Goal: Entertainment & Leisure: Consume media (video, audio)

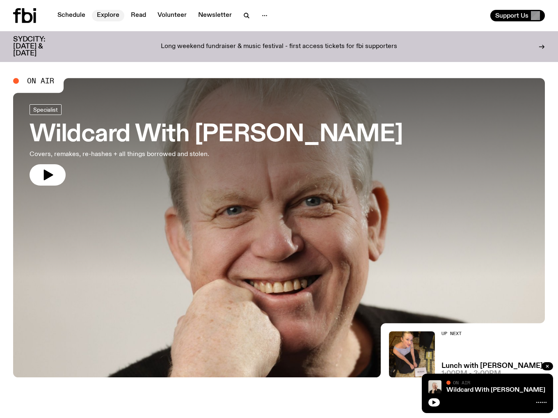
click at [112, 14] on link "Explore" at bounding box center [108, 15] width 32 height 11
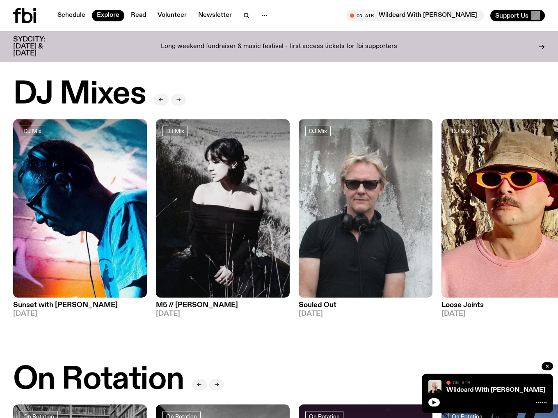
click at [176, 100] on icon "button" at bounding box center [178, 99] width 5 height 5
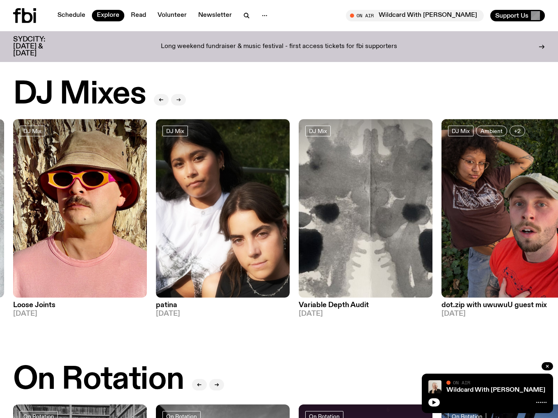
click at [176, 100] on icon "button" at bounding box center [178, 99] width 5 height 5
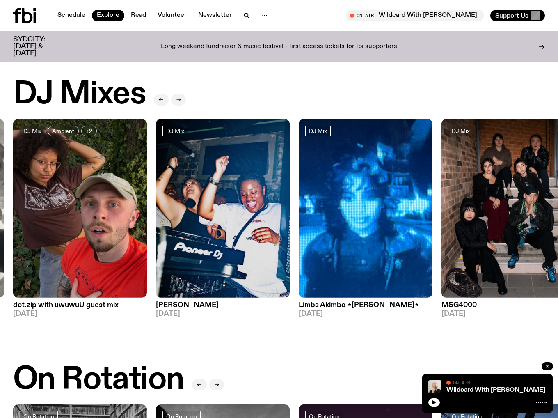
click at [177, 99] on icon "button" at bounding box center [178, 99] width 5 height 5
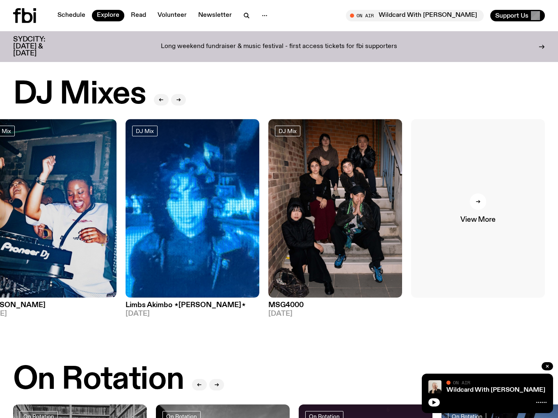
click at [474, 202] on div at bounding box center [478, 201] width 16 height 16
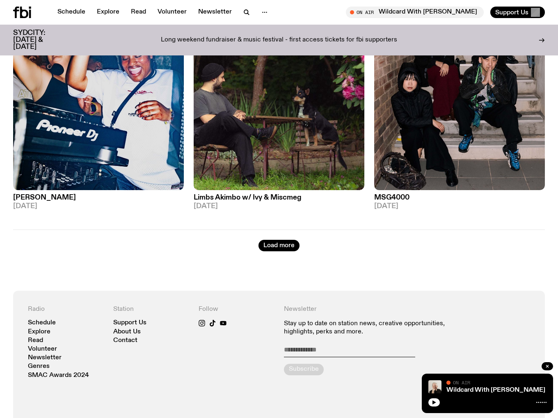
scroll to position [2170, 0]
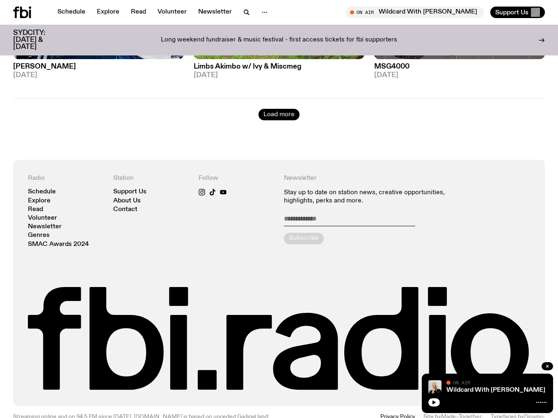
click at [269, 109] on button "Load more" at bounding box center [278, 114] width 41 height 11
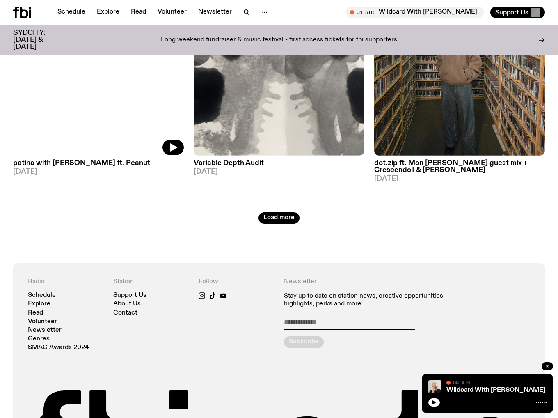
scroll to position [4221, 0]
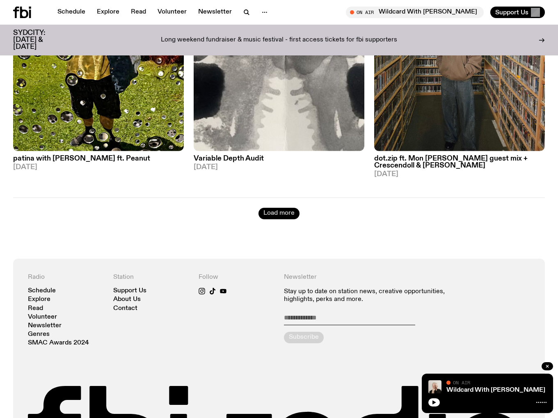
click at [282, 208] on button "Load more" at bounding box center [278, 213] width 41 height 11
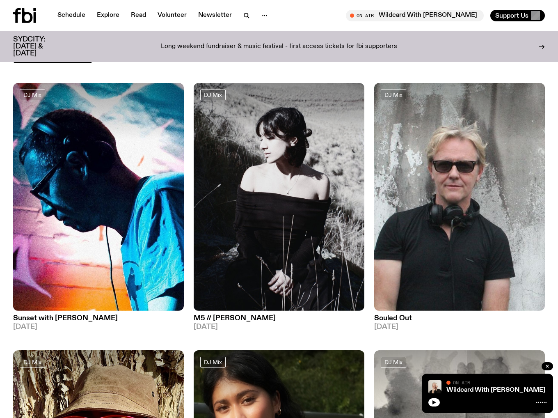
scroll to position [0, 0]
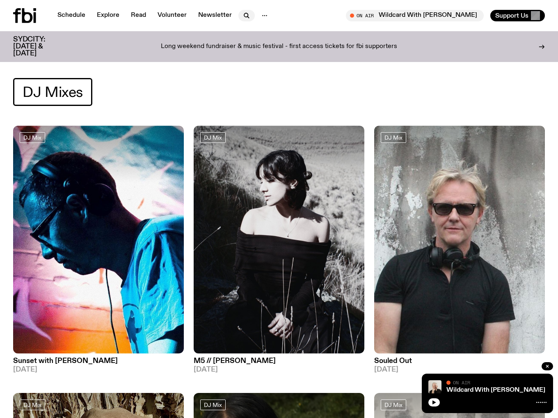
click at [244, 14] on icon "button" at bounding box center [247, 16] width 10 height 10
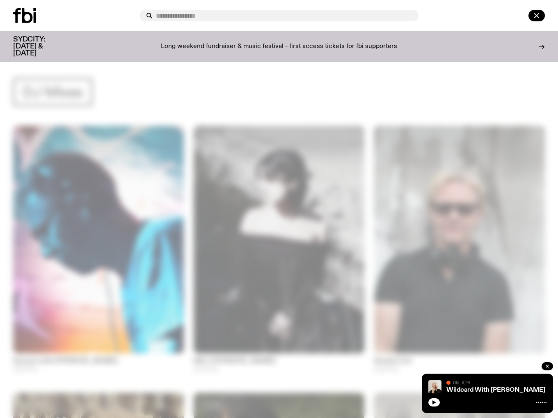
click at [244, 14] on input "text" at bounding box center [284, 15] width 256 height 7
type input "*******"
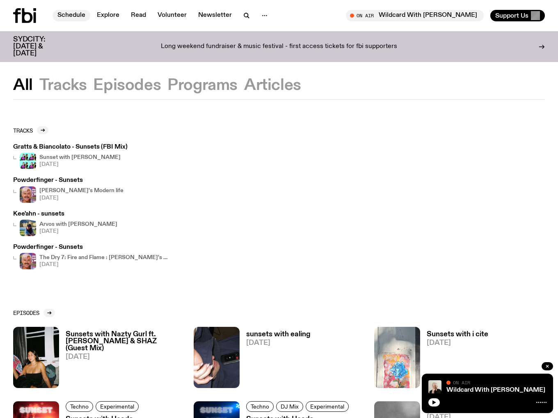
click at [83, 13] on link "Schedule" at bounding box center [71, 15] width 38 height 11
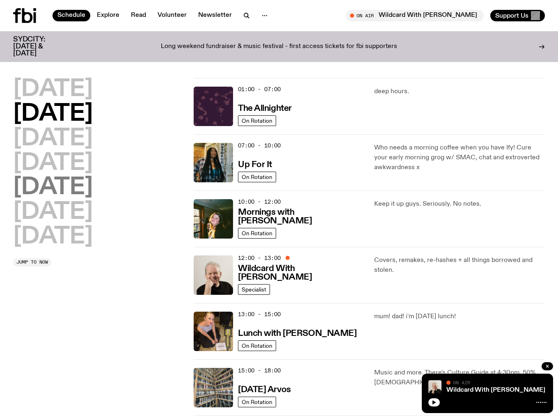
click at [80, 186] on h2 "[DATE]" at bounding box center [53, 187] width 80 height 23
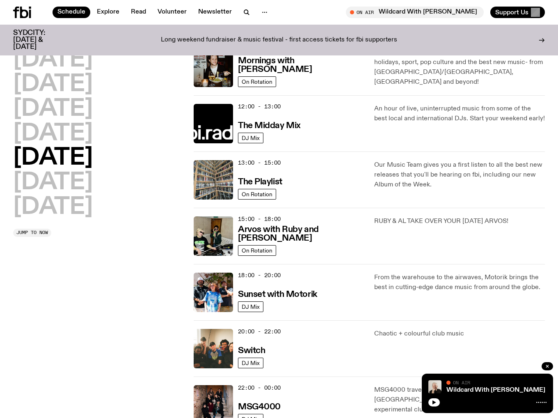
scroll to position [146, 0]
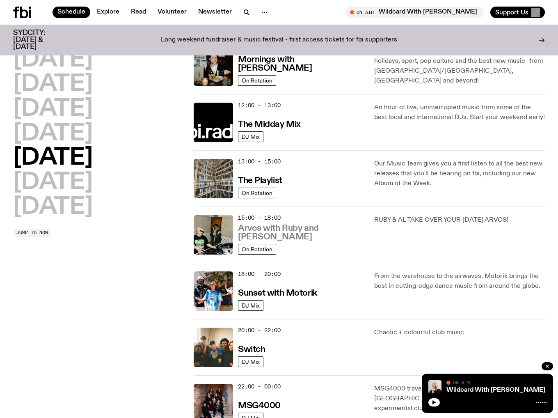
click at [282, 235] on h3 "Arvos with Ruby and [PERSON_NAME]" at bounding box center [301, 232] width 126 height 17
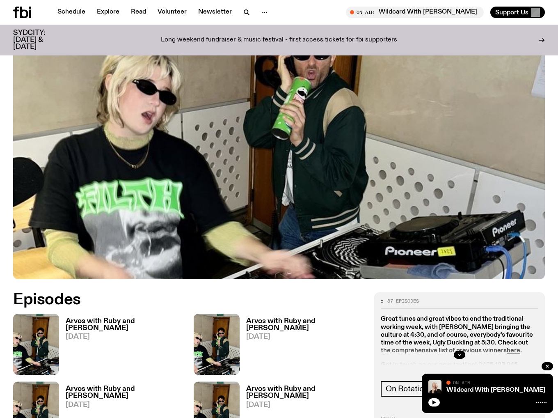
scroll to position [200, 0]
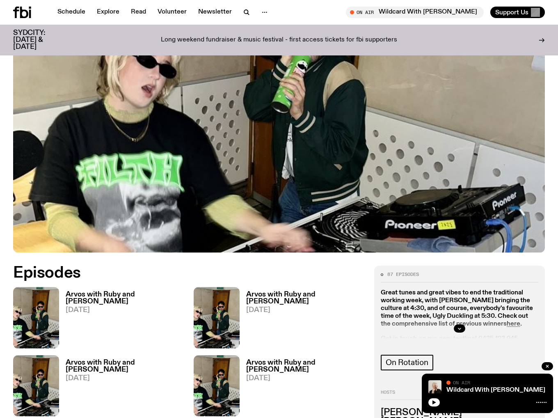
click at [109, 291] on h3 "Arvos with Ruby and [PERSON_NAME]" at bounding box center [125, 298] width 118 height 14
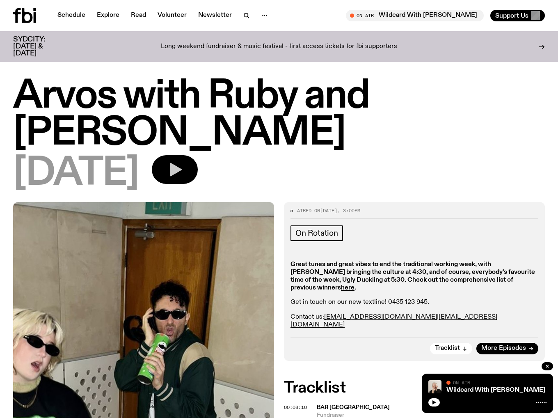
click at [183, 161] on icon "button" at bounding box center [175, 169] width 16 height 16
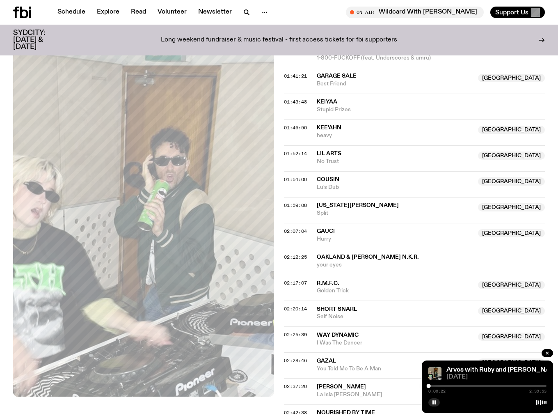
scroll to position [857, 0]
